Goal: Use online tool/utility

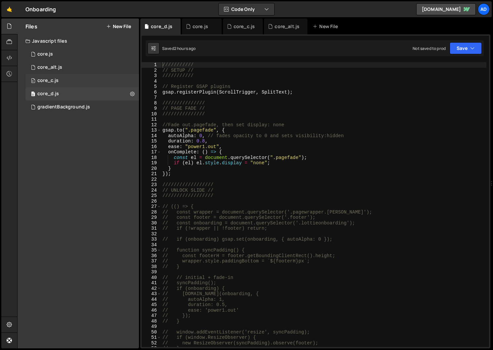
click at [91, 78] on div "0 core_c.js 0" at bounding box center [81, 80] width 113 height 13
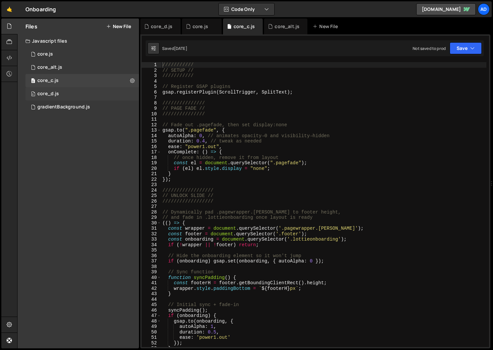
click at [88, 91] on div "0 core_d.js 0" at bounding box center [81, 93] width 113 height 13
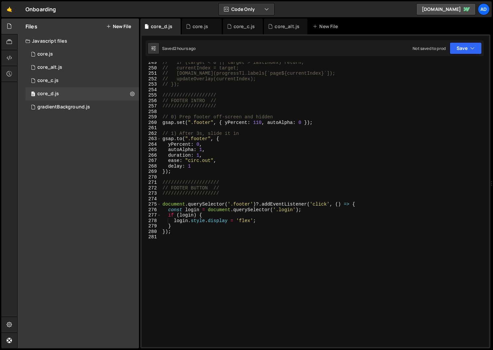
scroll to position [1388, 0]
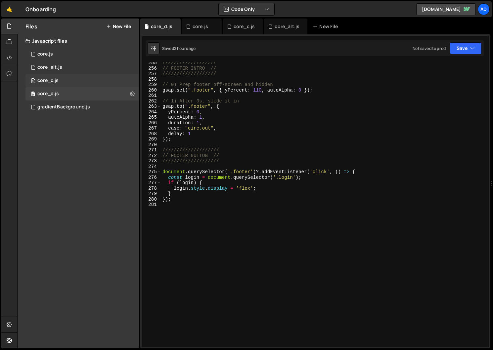
click at [57, 84] on div "0 core_c.js 0" at bounding box center [81, 80] width 113 height 13
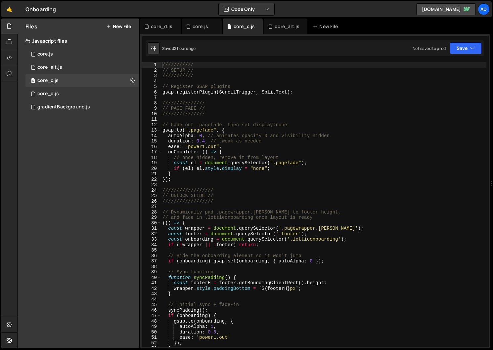
click at [337, 180] on div "/////////// // SETUP // /////////// // Register GSAP plugins gsap . registerPlu…" at bounding box center [323, 210] width 325 height 296
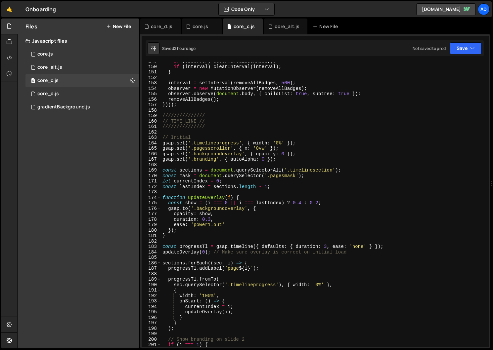
scroll to position [812, 0]
click at [324, 245] on div "if ( observer ) observer . disconnect ( ) ; if ( interval ) clearInterval ( int…" at bounding box center [323, 206] width 325 height 296
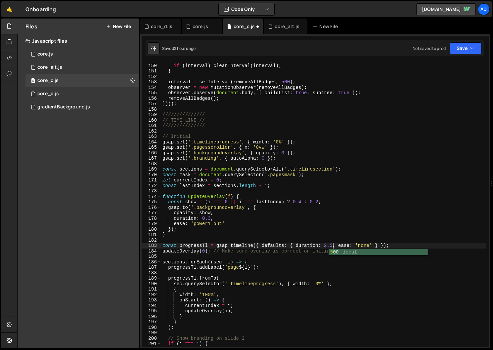
scroll to position [0, 12]
type textarea "const progressTl = gsap.timeline({ defaults: { duration: 2.5, ease: 'none' } });"
